Goal: Information Seeking & Learning: Learn about a topic

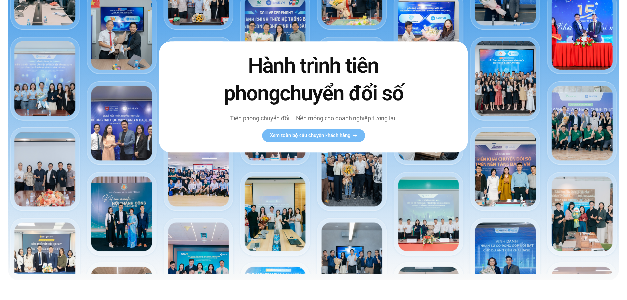
scroll to position [99, 0]
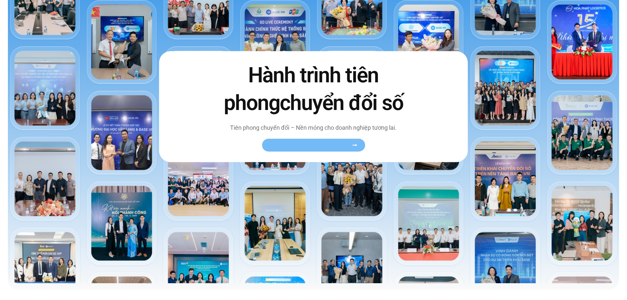
drag, startPoint x: 319, startPoint y: 142, endPoint x: 309, endPoint y: 155, distance: 15.9
click at [319, 143] on span "Xem toàn bộ câu chuyện khách hàng" at bounding box center [310, 145] width 81 height 5
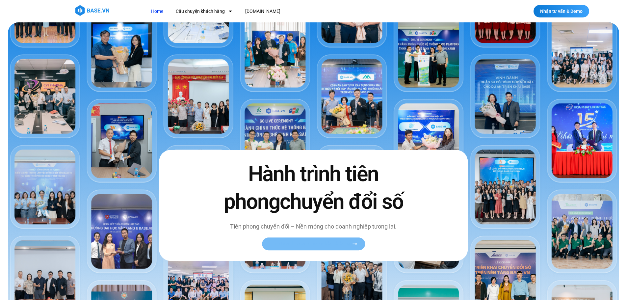
click at [356, 243] on icon at bounding box center [354, 244] width 4 height 2
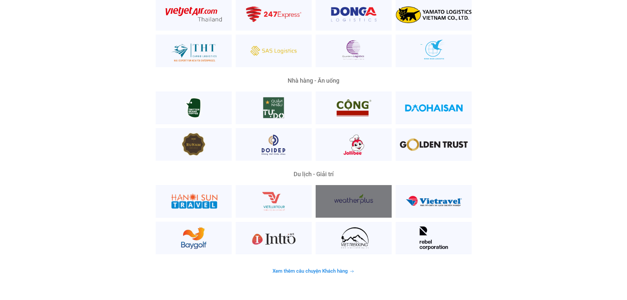
scroll to position [1678, 0]
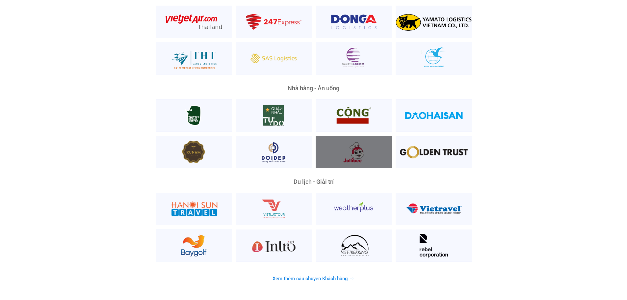
click at [324, 139] on div at bounding box center [354, 152] width 76 height 33
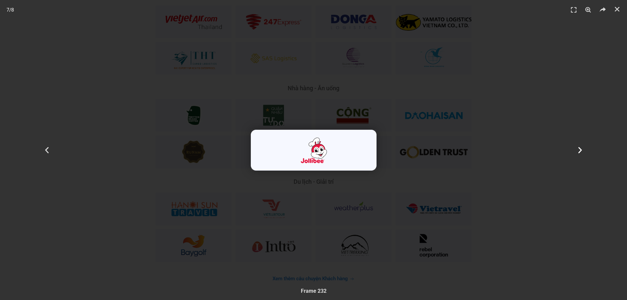
click at [581, 149] on use "Next slide" at bounding box center [580, 150] width 4 height 6
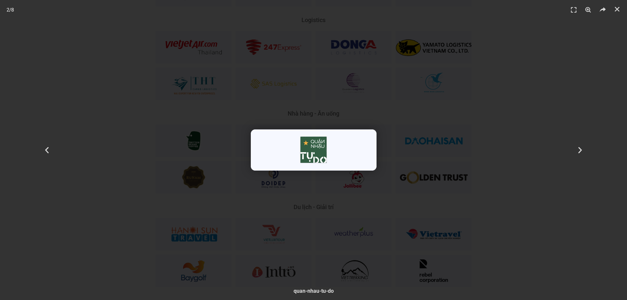
scroll to position [1646, 0]
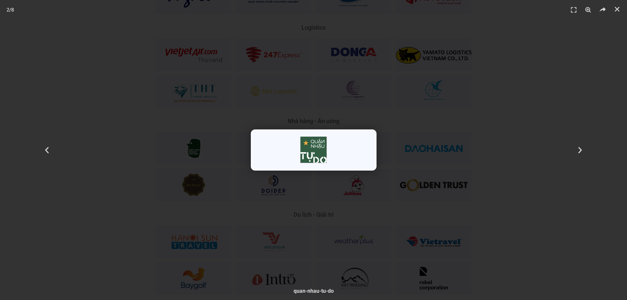
click at [627, 5] on header "2 / 8" at bounding box center [313, 10] width 627 height 20
click at [569, 11] on icon "Toàn màn hình" at bounding box center [574, 10] width 10 height 10
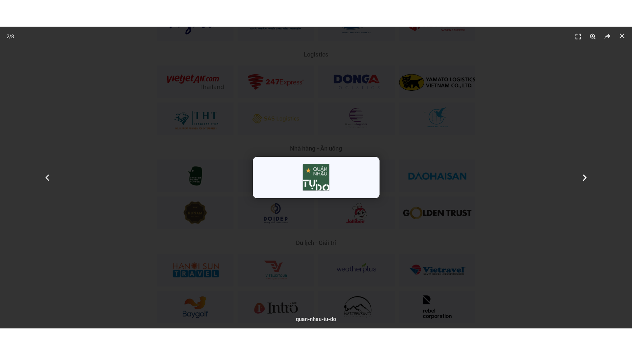
scroll to position [1649, 0]
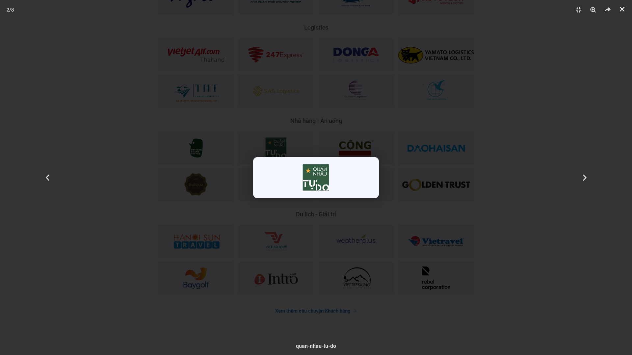
click at [619, 8] on icon "Đóng (Esc)" at bounding box center [622, 9] width 7 height 7
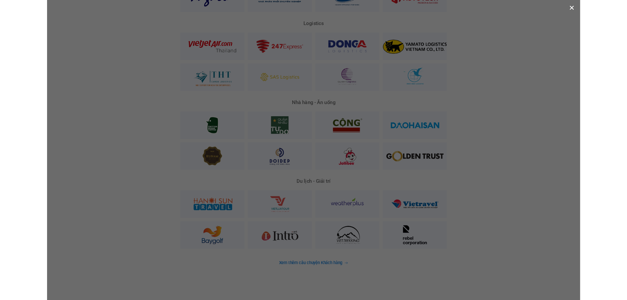
scroll to position [1646, 0]
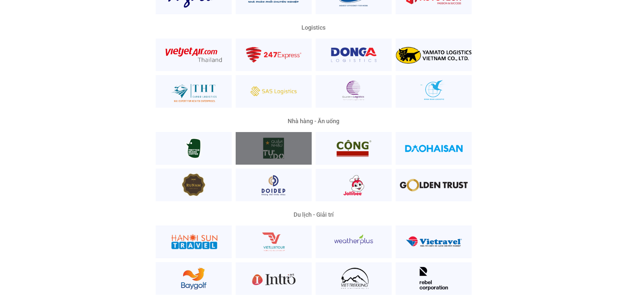
click at [279, 143] on div at bounding box center [274, 148] width 76 height 33
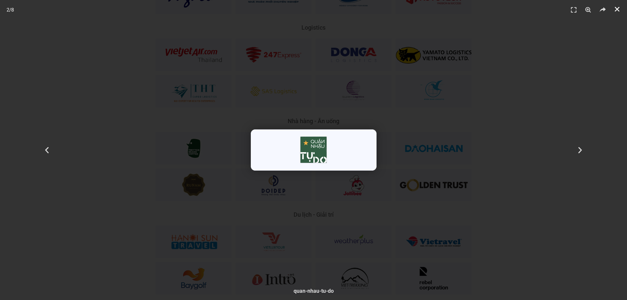
click at [618, 9] on use "Đóng (Esc)" at bounding box center [617, 9] width 5 height 5
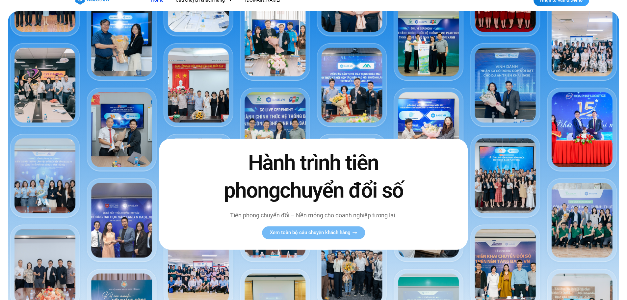
scroll to position [0, 0]
